Goal: Information Seeking & Learning: Understand process/instructions

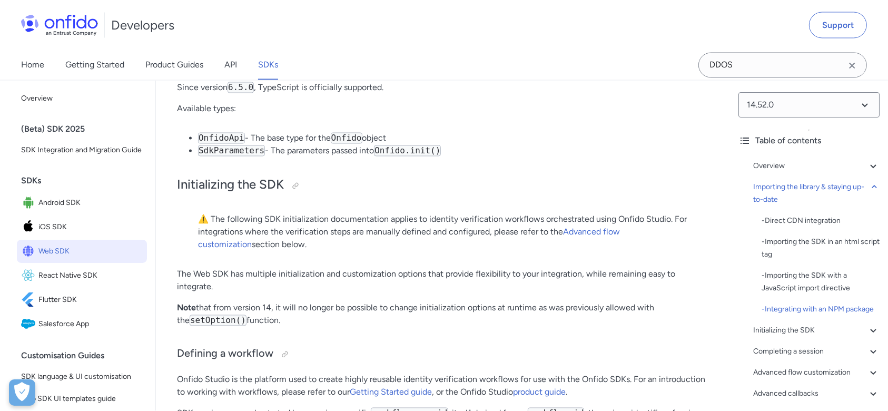
scroll to position [1965, 0]
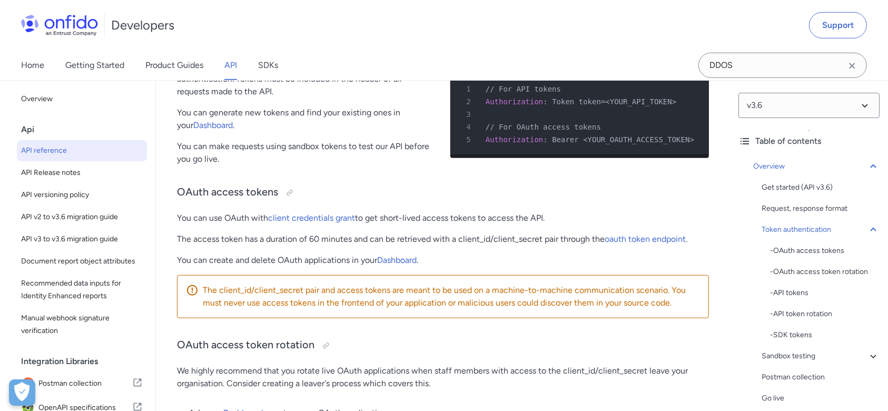
scroll to position [305, 0]
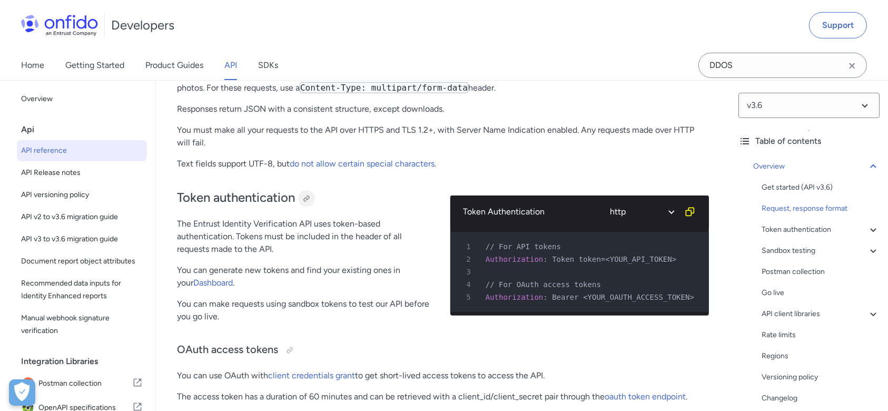
click at [306, 198] on div at bounding box center [306, 198] width 8 height 8
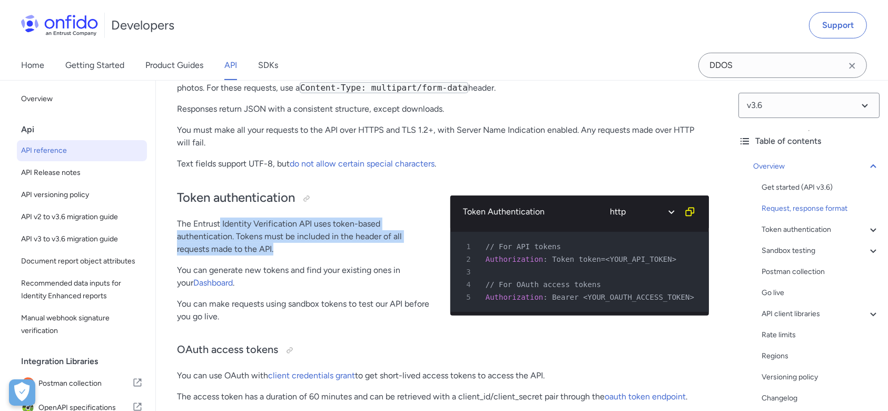
drag, startPoint x: 221, startPoint y: 225, endPoint x: 296, endPoint y: 246, distance: 77.7
click at [296, 246] on p "The Entrust Identity Verification API uses token-based authentication. Tokens m…" at bounding box center [305, 237] width 257 height 38
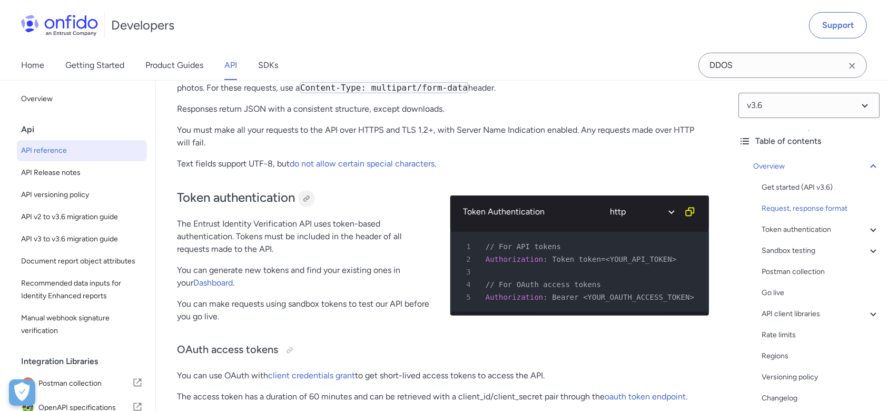
click at [310, 199] on div at bounding box center [306, 198] width 8 height 8
drag, startPoint x: 174, startPoint y: 224, endPoint x: 233, endPoint y: 237, distance: 59.8
copy p "The Entrust Identity Verification API uses token-based authentication."
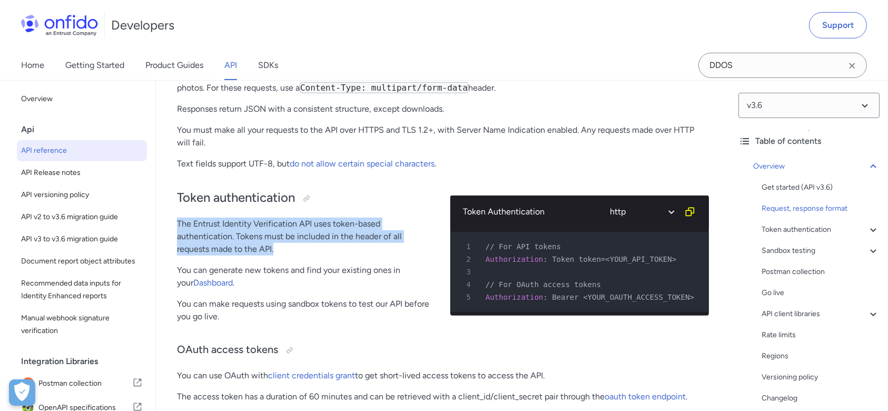
drag, startPoint x: 291, startPoint y: 254, endPoint x: 173, endPoint y: 227, distance: 120.5
copy p "The Entrust Identity Verification API uses token-based authentication. Tokens m…"
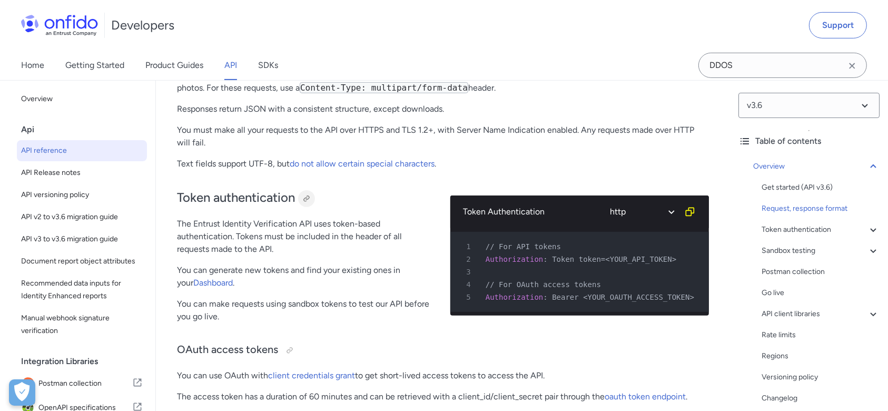
click at [310, 197] on div at bounding box center [306, 198] width 8 height 8
click at [270, 67] on link "SDKs" at bounding box center [268, 66] width 20 height 30
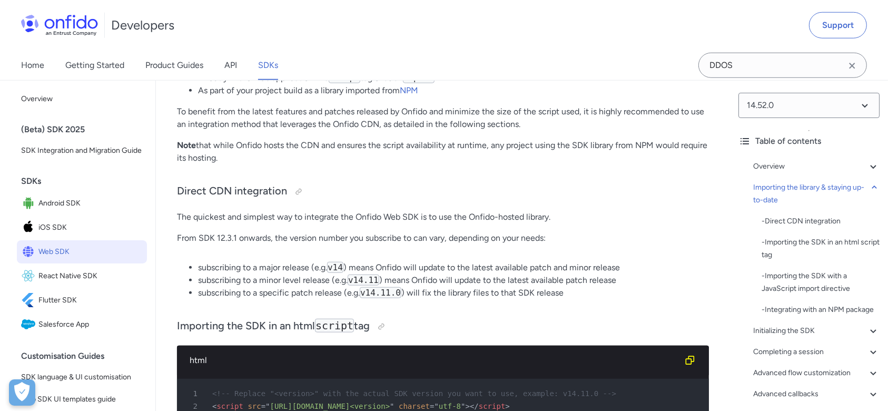
scroll to position [856, 0]
